Goal: Task Accomplishment & Management: Use online tool/utility

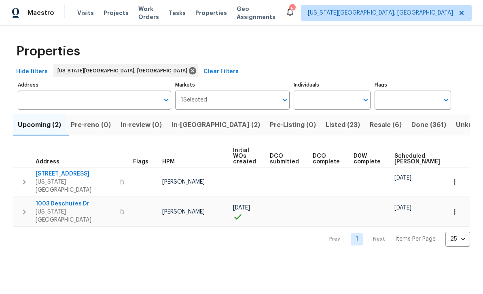
click at [370, 124] on span "Resale (6)" at bounding box center [386, 124] width 32 height 11
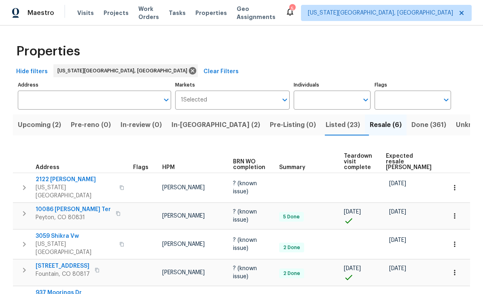
click at [52, 205] on span "10086 [PERSON_NAME] Ter" at bounding box center [73, 209] width 75 height 8
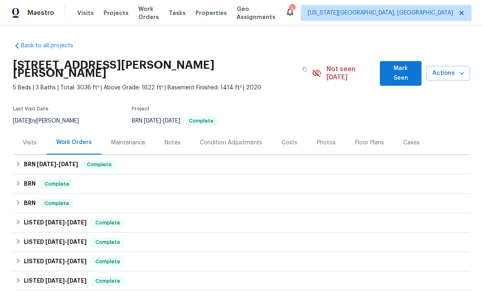
scroll to position [26, 0]
click at [408, 61] on button "Mark Seen" at bounding box center [401, 73] width 42 height 25
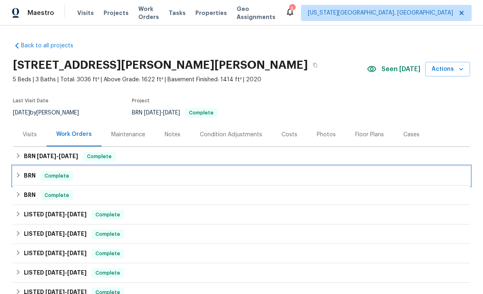
click at [30, 171] on h6 "BRN" at bounding box center [30, 176] width 12 height 10
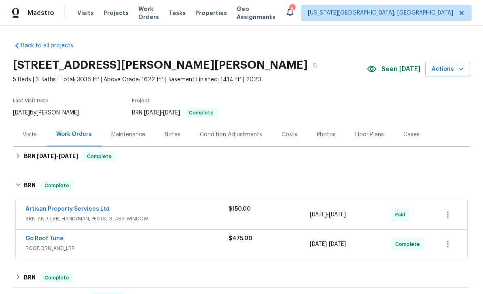
click at [21, 200] on div "Artisan Property Services Ltd BRN_AND_LRR, HANDYMAN, PESTS, GLASS_WINDOW $150.0…" at bounding box center [241, 214] width 451 height 29
click at [39, 206] on link "Artisan Property Services Ltd" at bounding box center [67, 209] width 84 height 6
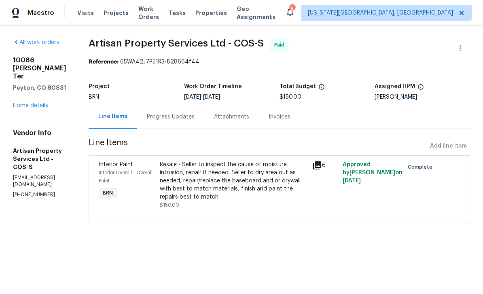
click at [185, 122] on div "Progress Updates" at bounding box center [170, 117] width 67 height 24
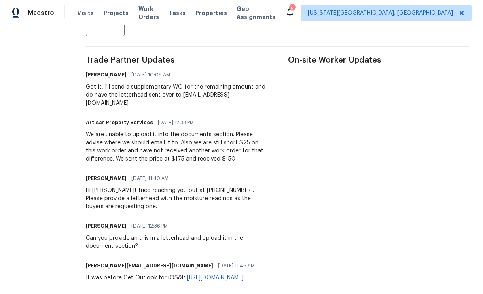
scroll to position [219, 0]
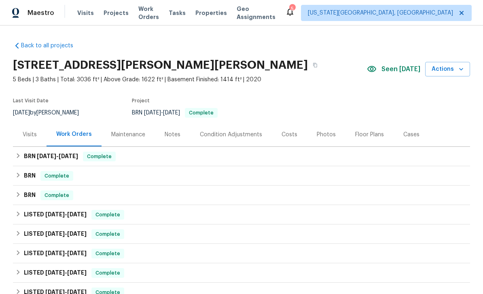
click at [158, 14] on span "Work Orders" at bounding box center [148, 13] width 21 height 16
